Goal: Find specific page/section: Find specific page/section

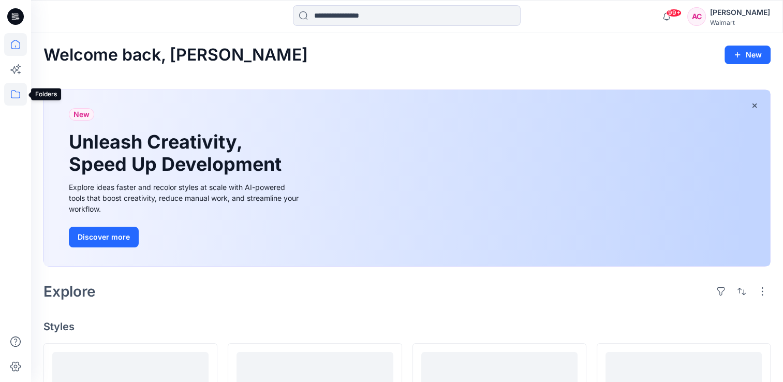
click at [14, 95] on icon at bounding box center [15, 94] width 23 height 23
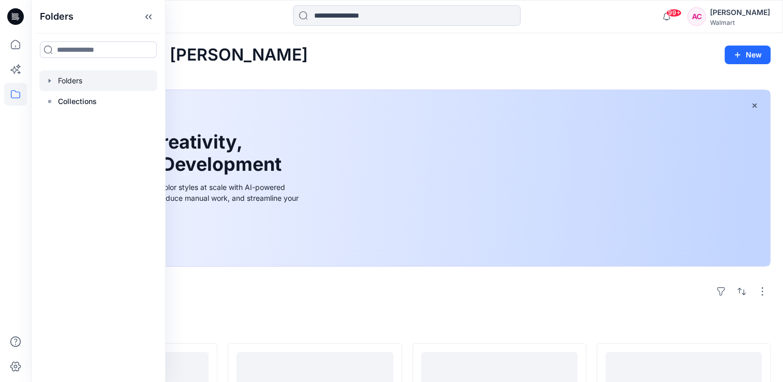
click at [79, 81] on div at bounding box center [98, 80] width 118 height 21
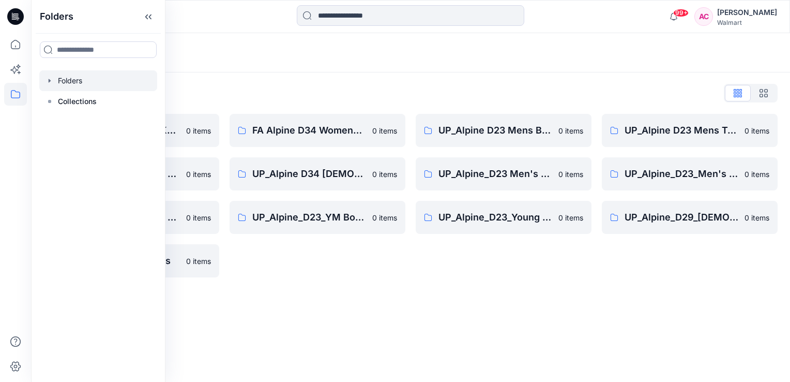
click at [337, 339] on div "Folders Folders List FA Alpine D23 Mens Knits 0 items UP_Alpine D33 Girls & D 2…" at bounding box center [410, 207] width 759 height 349
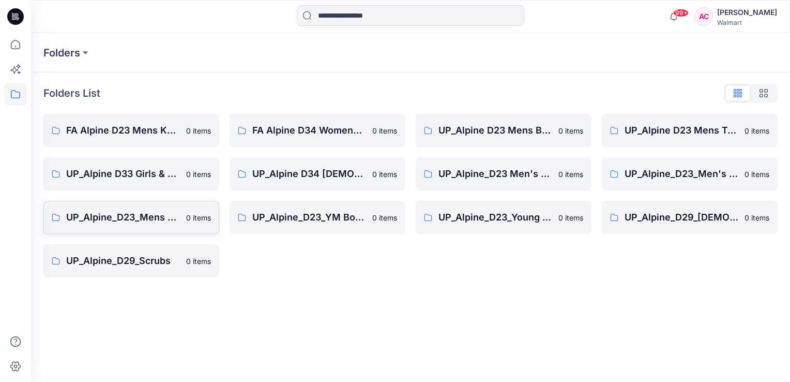
click at [137, 220] on p "UP_Alpine_D23_Mens Active" at bounding box center [123, 217] width 114 height 14
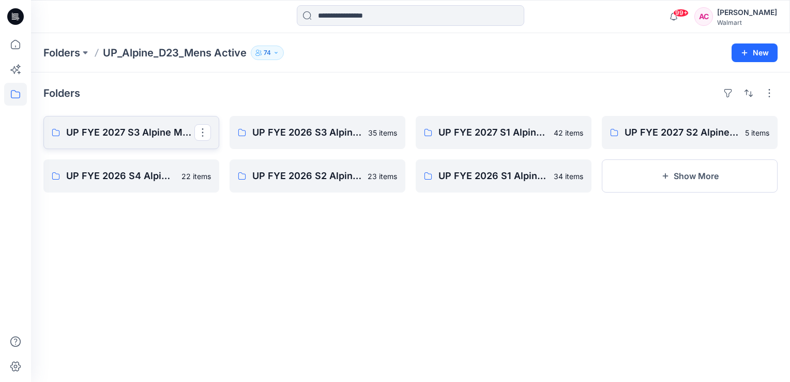
click at [134, 131] on p "UP FYE 2027 S3 Alpine Men's Active Alpine" at bounding box center [130, 132] width 128 height 14
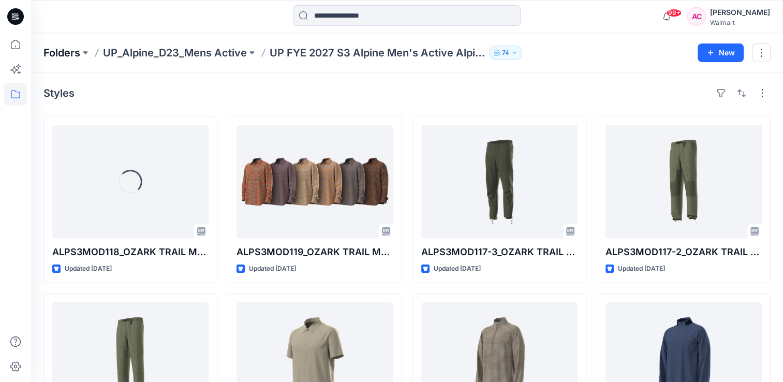
click at [63, 52] on p "Folders" at bounding box center [61, 53] width 37 height 14
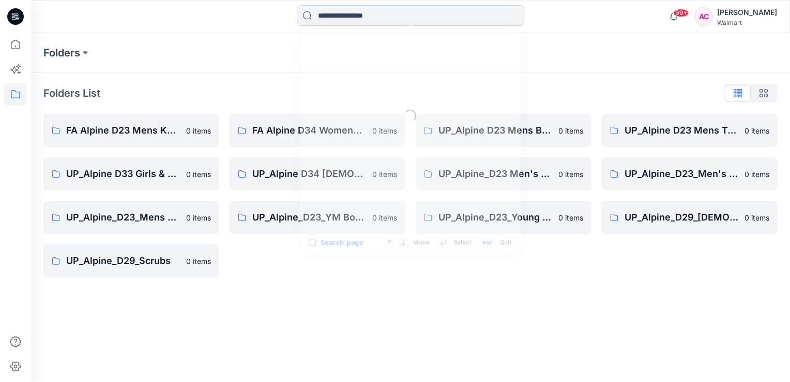
click at [325, 16] on input at bounding box center [411, 15] width 228 height 21
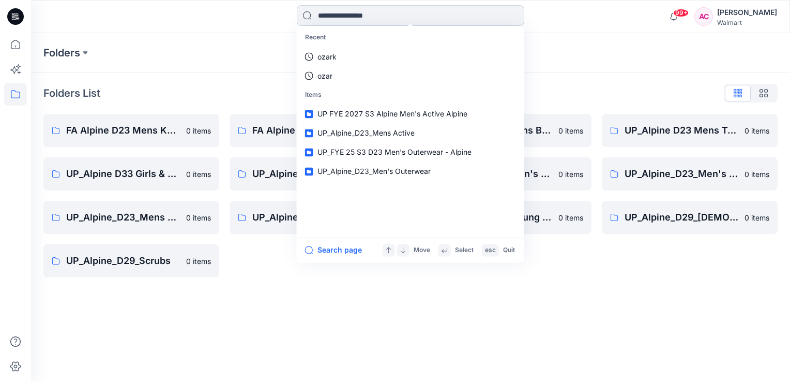
paste input "**********"
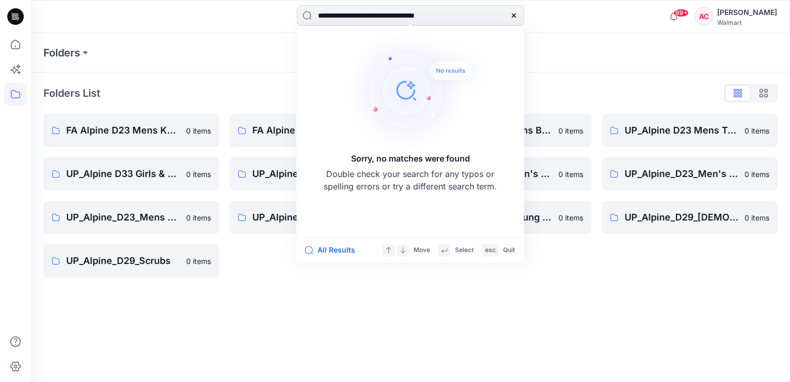
type input "**********"
click at [513, 14] on icon at bounding box center [514, 15] width 4 height 4
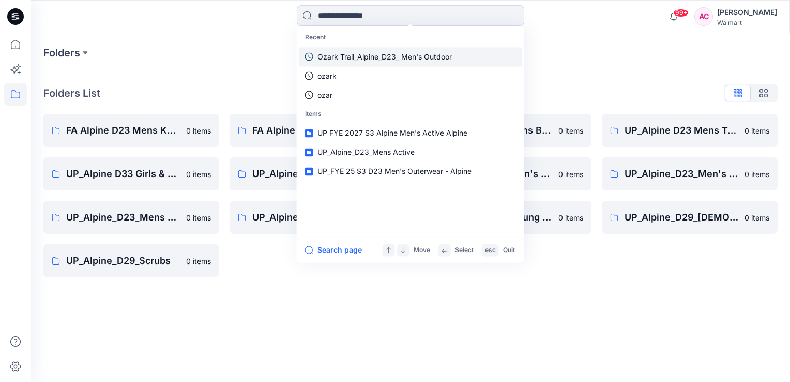
click at [393, 57] on p "Ozark Trail_Alpine_D23_ Men's Outdoor" at bounding box center [385, 56] width 134 height 11
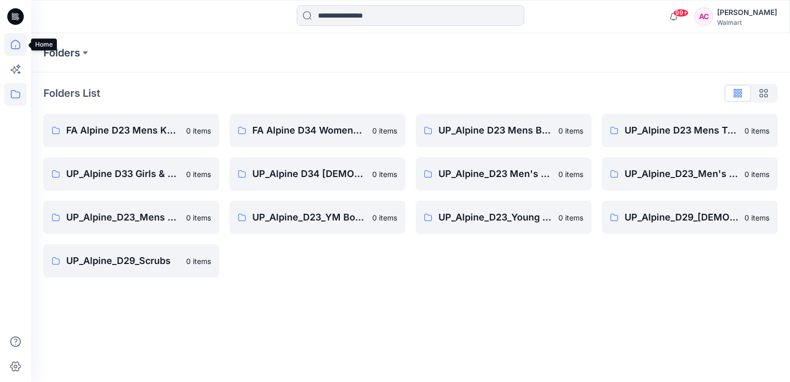
click at [19, 45] on icon at bounding box center [15, 44] width 23 height 23
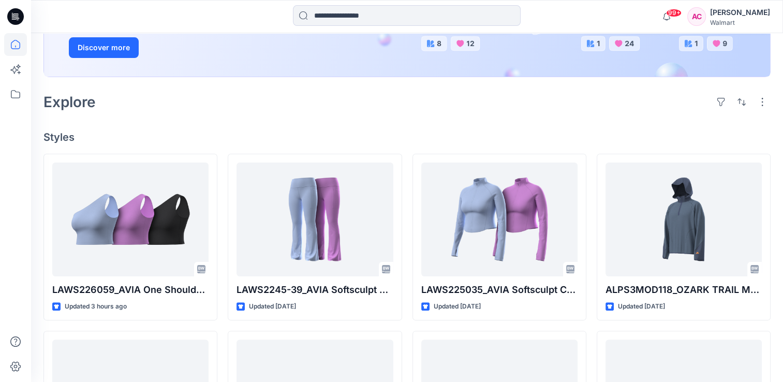
scroll to position [207, 0]
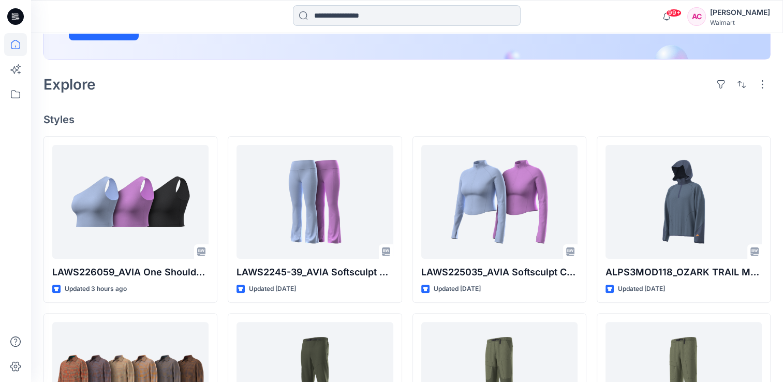
click at [383, 17] on input at bounding box center [407, 15] width 228 height 21
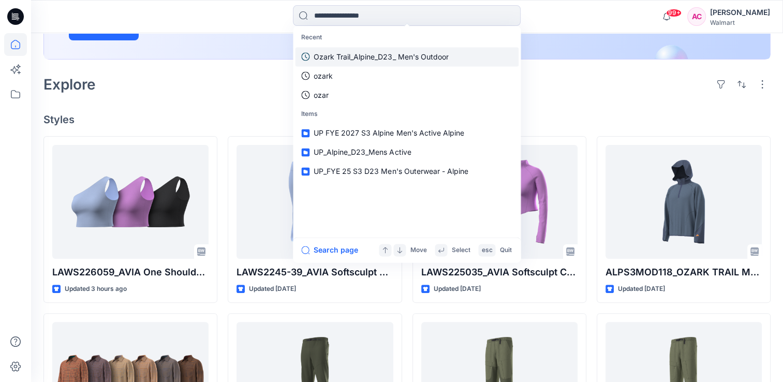
click at [378, 56] on p "Ozark Trail_Alpine_D23_ Men's Outdoor" at bounding box center [380, 56] width 134 height 11
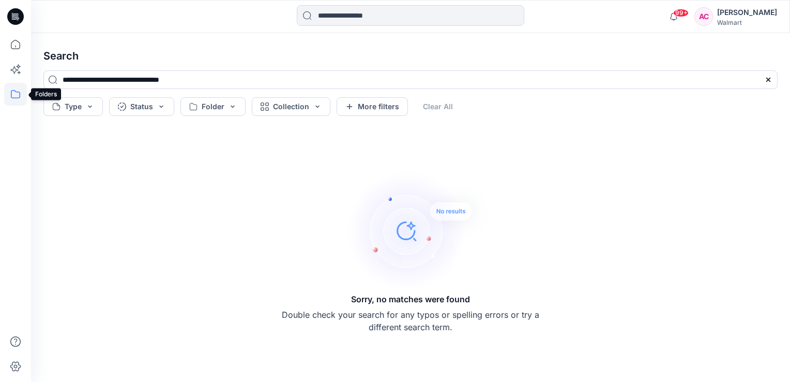
click at [12, 93] on icon at bounding box center [15, 94] width 23 height 23
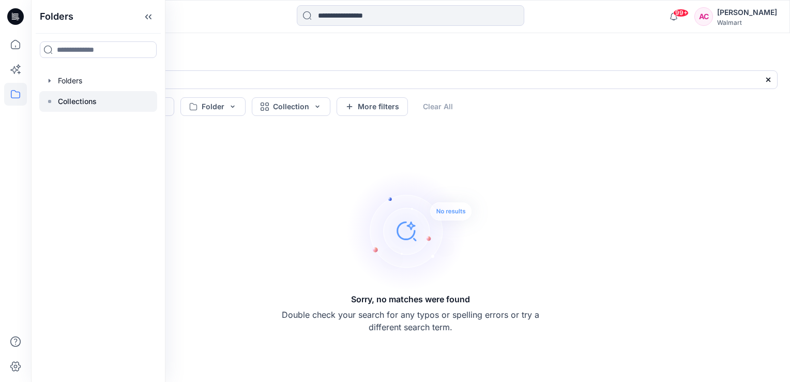
click at [78, 106] on p "Collections" at bounding box center [77, 101] width 39 height 12
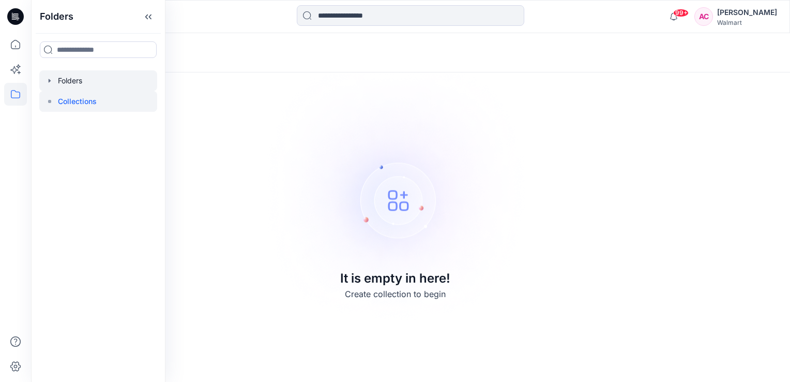
click at [78, 85] on div at bounding box center [98, 80] width 118 height 21
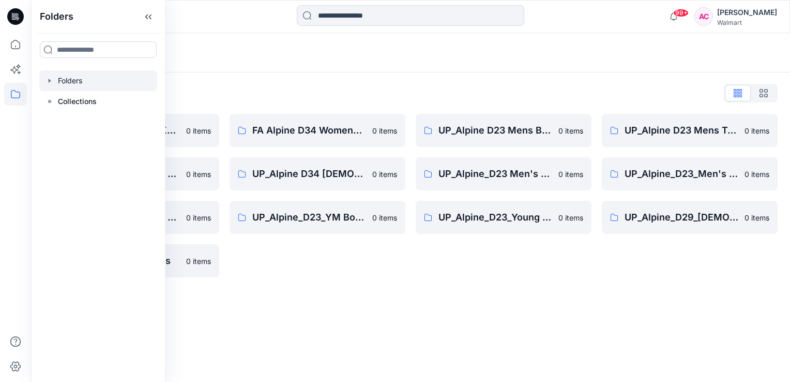
click at [311, 298] on div "Folders Folders List FA Alpine D23 Mens Knits 0 items UP_Alpine D33 Girls & D 2…" at bounding box center [410, 207] width 759 height 349
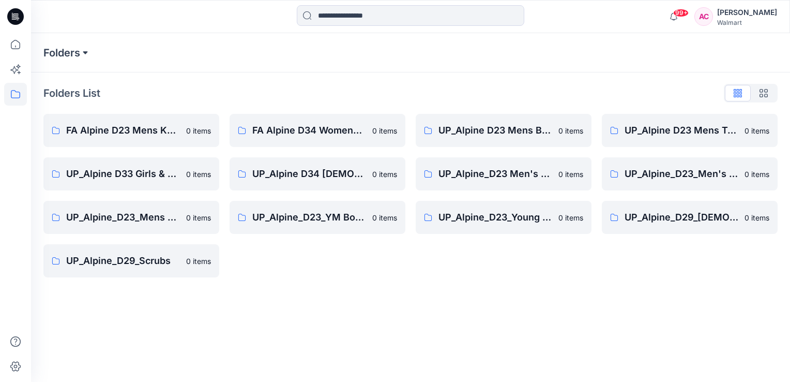
click at [86, 53] on button at bounding box center [85, 53] width 10 height 14
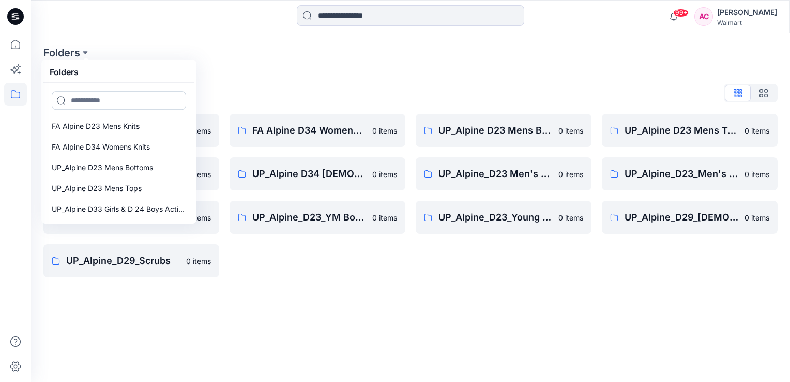
click at [94, 97] on input at bounding box center [119, 100] width 134 height 19
paste input "**********"
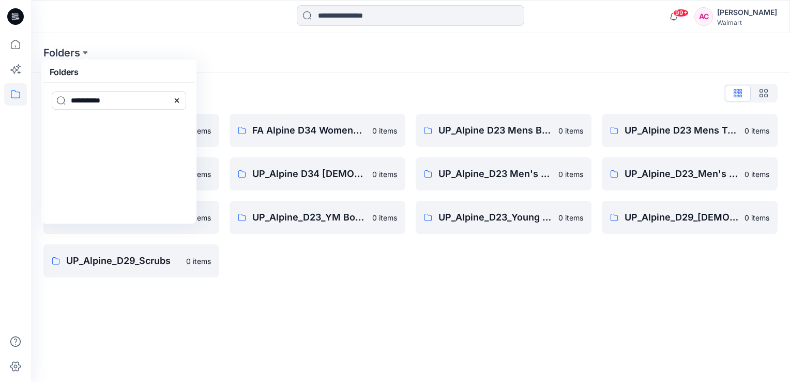
type input "**********"
click at [176, 98] on icon at bounding box center [177, 100] width 8 height 8
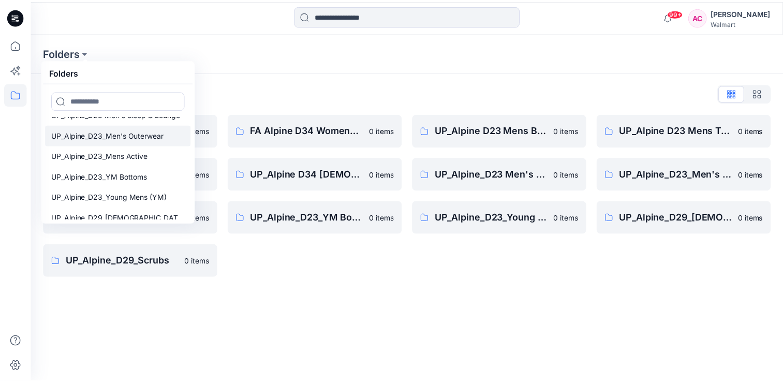
scroll to position [166, 0]
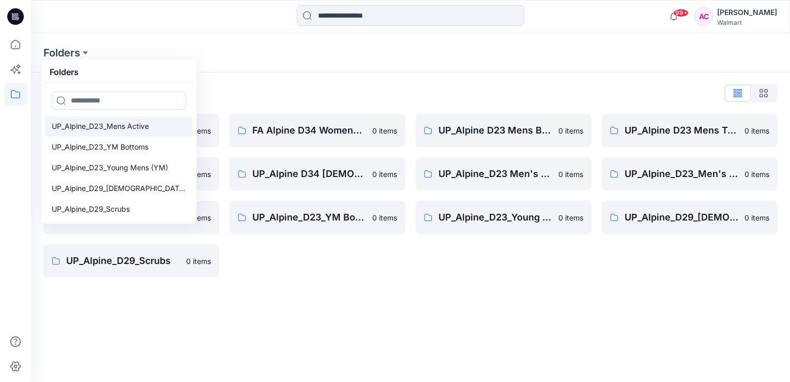
click at [106, 125] on p "UP_Alpine_D23_Mens Active" at bounding box center [100, 126] width 97 height 12
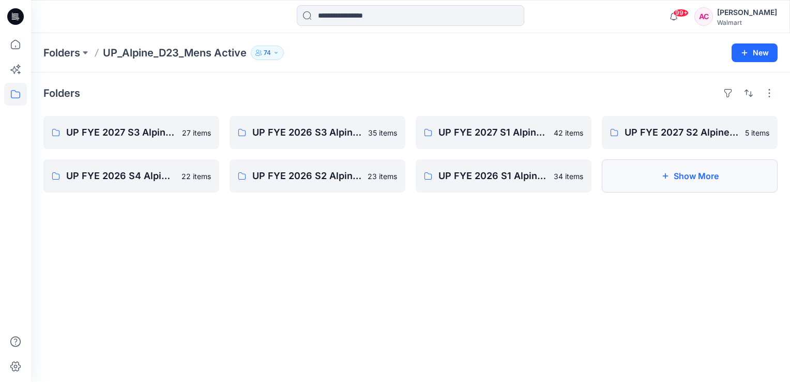
click at [706, 180] on button "Show More" at bounding box center [690, 175] width 176 height 33
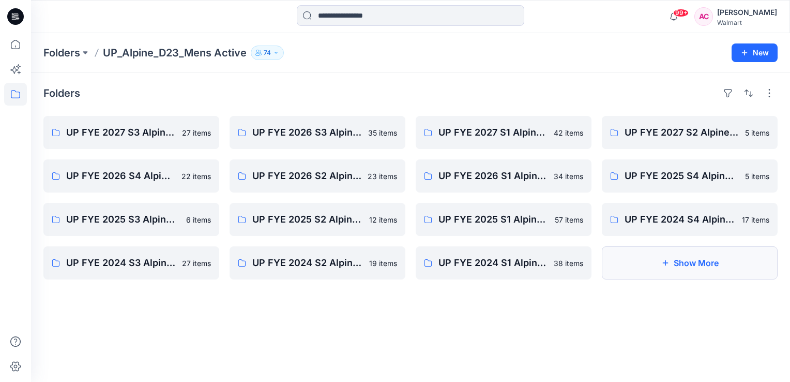
click at [689, 264] on button "Show More" at bounding box center [690, 262] width 176 height 33
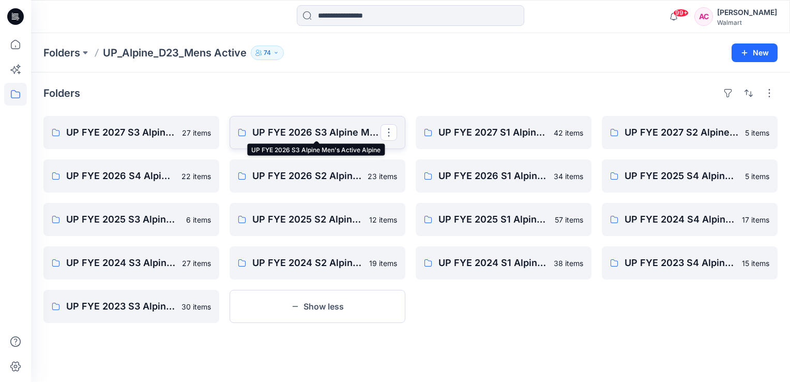
click at [346, 133] on p "UP FYE 2026 S3 Alpine Men's Active Alpine" at bounding box center [316, 132] width 128 height 14
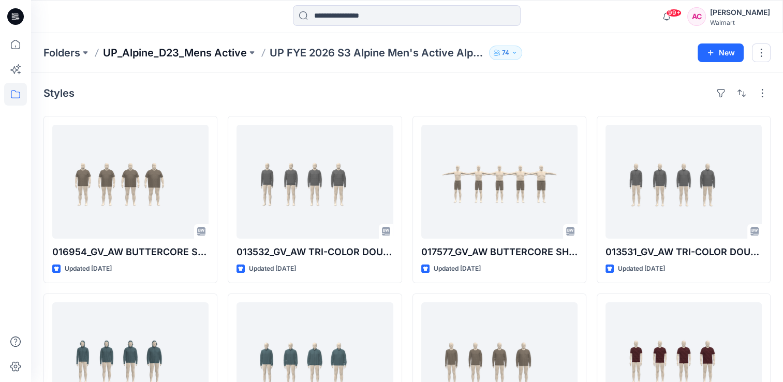
click at [192, 53] on p "UP_Alpine_D23_Mens Active" at bounding box center [175, 53] width 144 height 14
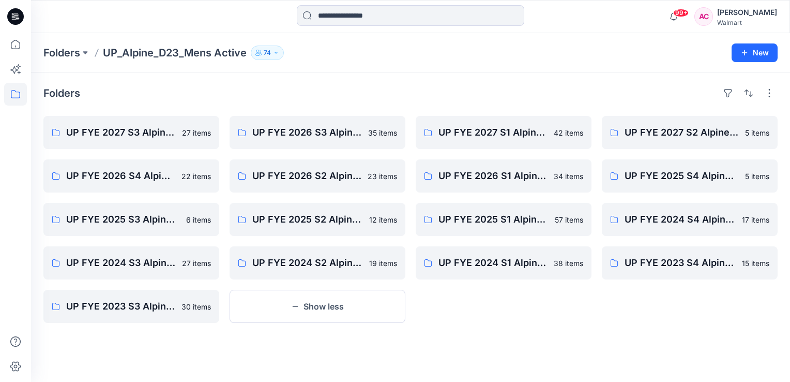
click at [277, 53] on icon "button" at bounding box center [276, 53] width 6 height 6
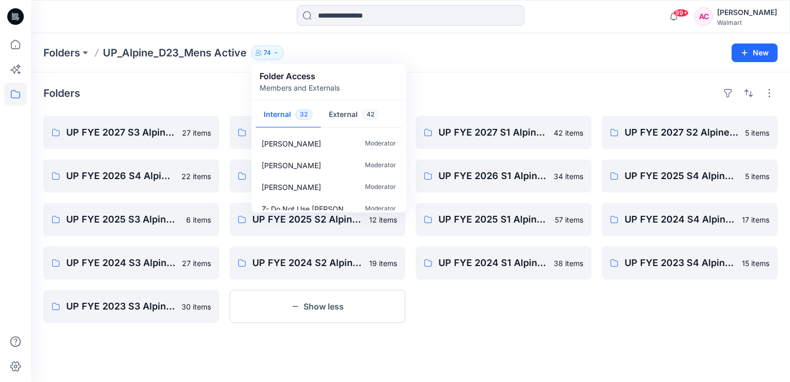
click at [186, 92] on div "Folders" at bounding box center [410, 93] width 734 height 17
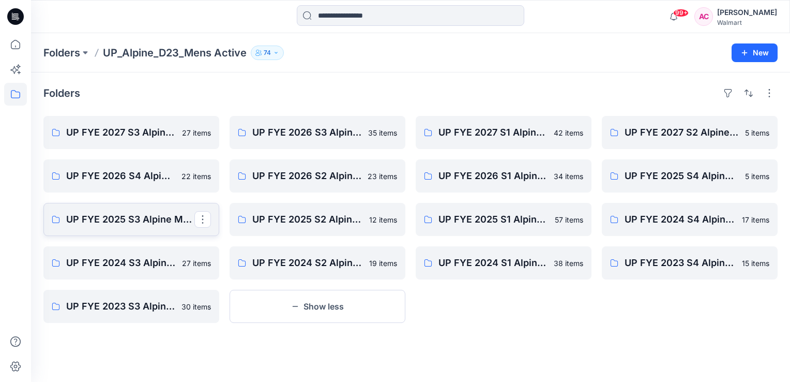
click at [130, 217] on p "UP FYE 2025 S3 Alpine Mens Active Board" at bounding box center [130, 219] width 128 height 14
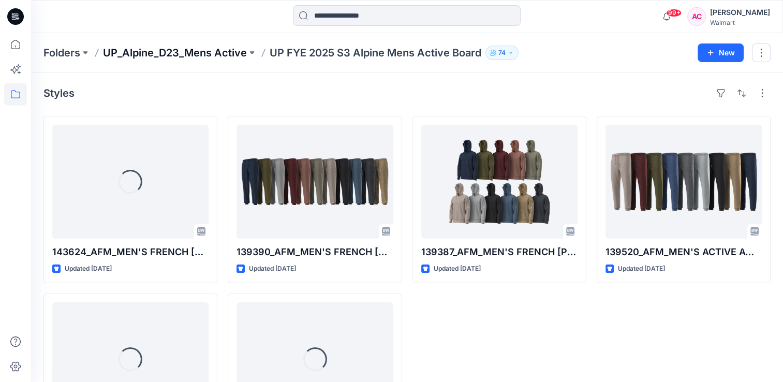
click at [206, 52] on p "UP_Alpine_D23_Mens Active" at bounding box center [175, 53] width 144 height 14
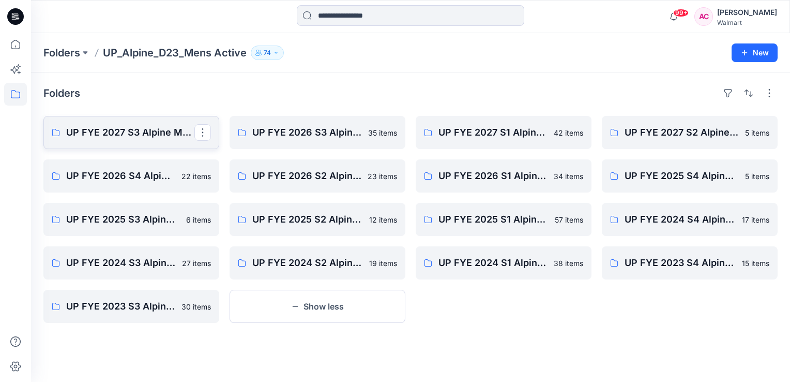
click at [135, 131] on p "UP FYE 2027 S3 Alpine Men's Active Alpine" at bounding box center [130, 132] width 128 height 14
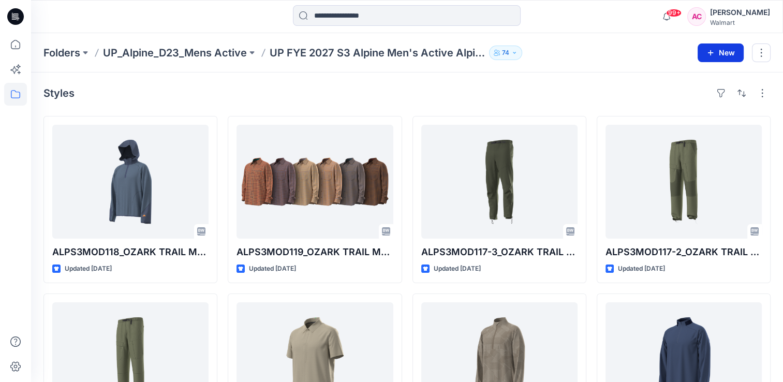
click at [730, 55] on button "New" at bounding box center [720, 52] width 46 height 19
click at [530, 88] on div "Styles" at bounding box center [406, 93] width 727 height 17
click at [180, 55] on p "UP_Alpine_D23_Mens Active" at bounding box center [175, 53] width 144 height 14
